Goal: Find specific fact: Find specific fact

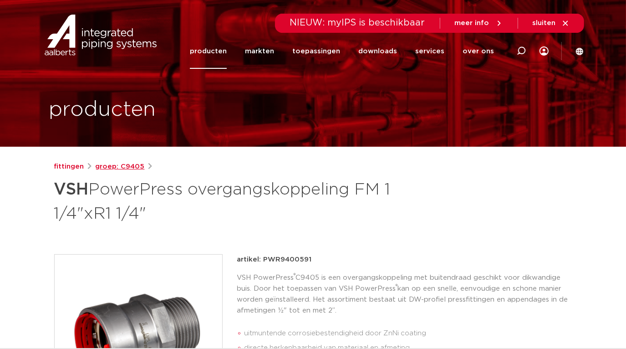
click at [132, 167] on link "groep: C9405" at bounding box center [120, 166] width 49 height 11
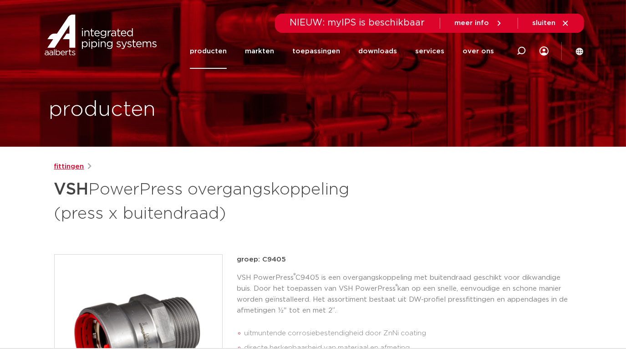
click at [68, 167] on link "fittingen" at bounding box center [69, 166] width 30 height 11
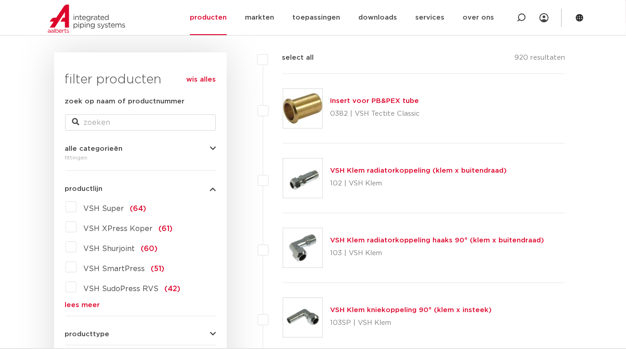
scroll to position [165, 0]
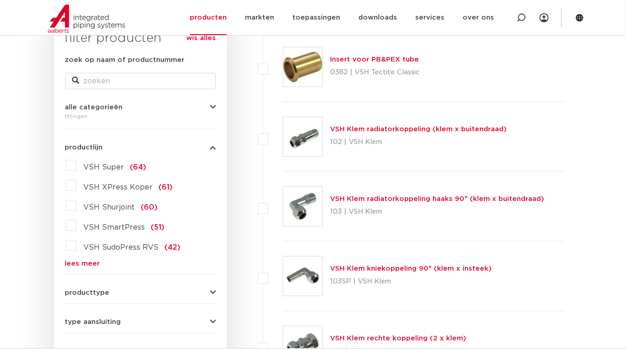
click at [85, 261] on link "lees meer" at bounding box center [140, 263] width 151 height 7
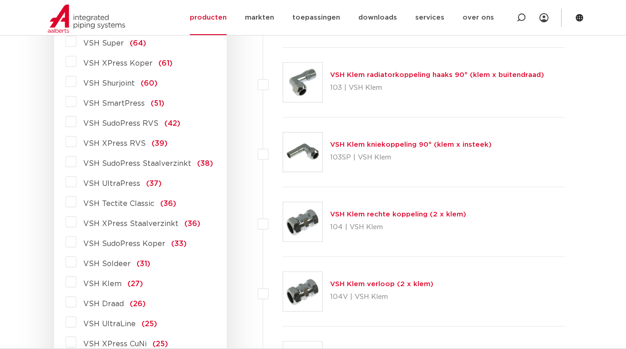
scroll to position [330, 0]
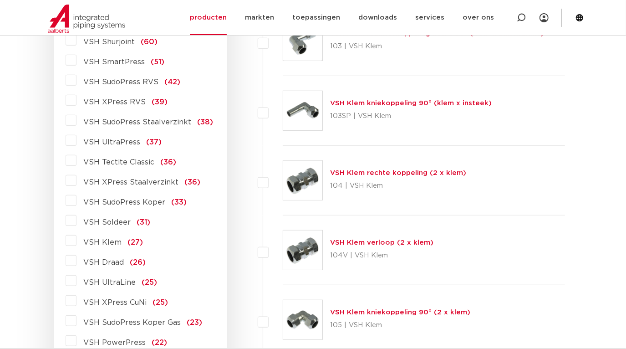
click at [131, 342] on span "VSH PowerPress" at bounding box center [115, 342] width 62 height 7
click at [0, 0] on input "VSH PowerPress (22)" at bounding box center [0, 0] width 0 height 0
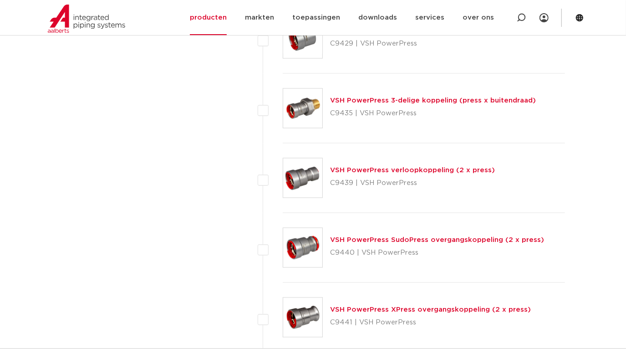
scroll to position [1209, 0]
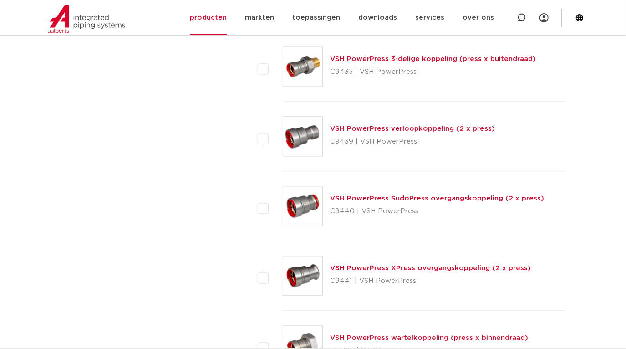
click at [350, 264] on link "VSH PowerPress XPress overgangskoppeling (2 x press)" at bounding box center [430, 267] width 201 height 7
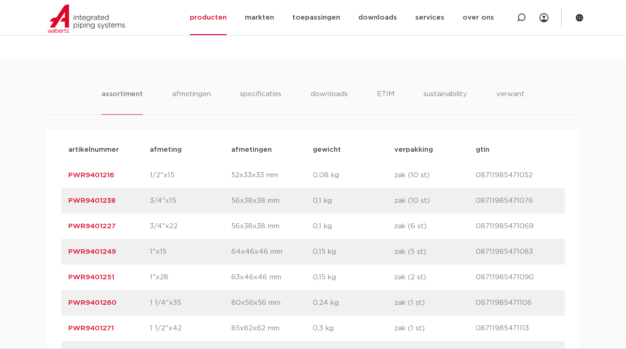
scroll to position [579, 0]
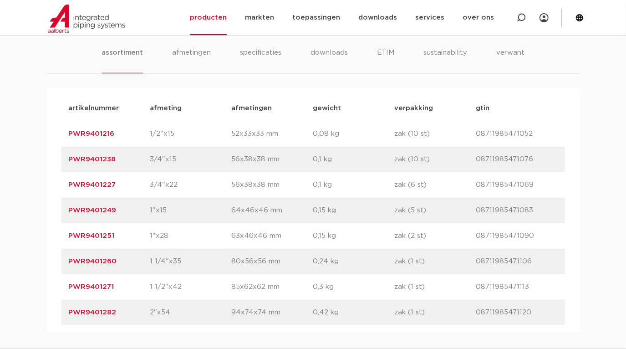
drag, startPoint x: 127, startPoint y: 264, endPoint x: 66, endPoint y: 265, distance: 61.9
click at [66, 265] on div "artikelnummer PWR9401260 afmeting 1 1/4"x35 [GEOGRAPHIC_DATA] 80x56x56 mm gewic…" at bounding box center [312, 260] width 503 height 25
copy link "PWR9401260"
